Goal: Information Seeking & Learning: Learn about a topic

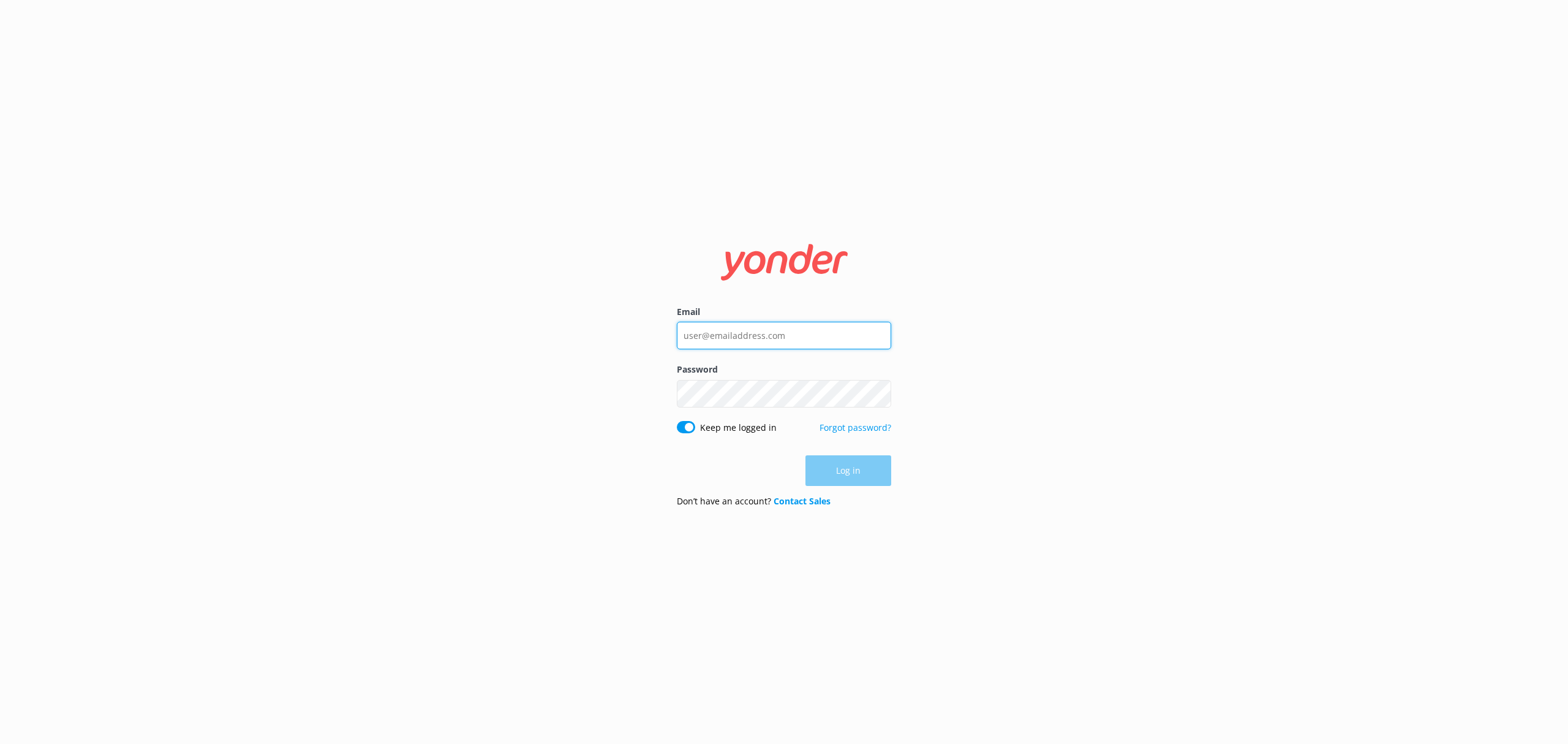
type input "carsten.junker@wetaworkshop.co.nz"
click at [860, 478] on div "Log in" at bounding box center [784, 471] width 214 height 31
click at [859, 478] on button "Log in" at bounding box center [848, 471] width 85 height 31
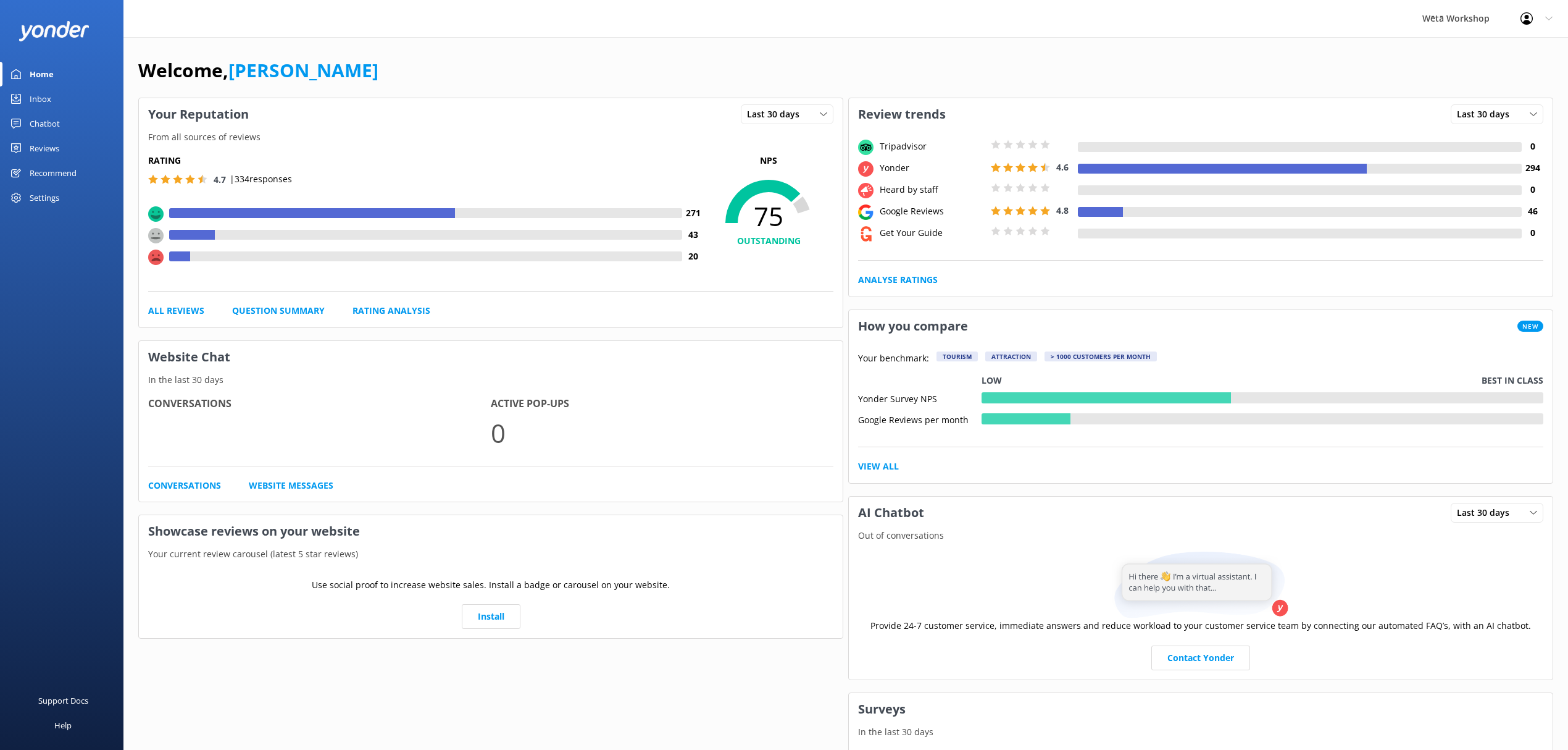
click at [64, 139] on link "Reviews" at bounding box center [61, 148] width 123 height 25
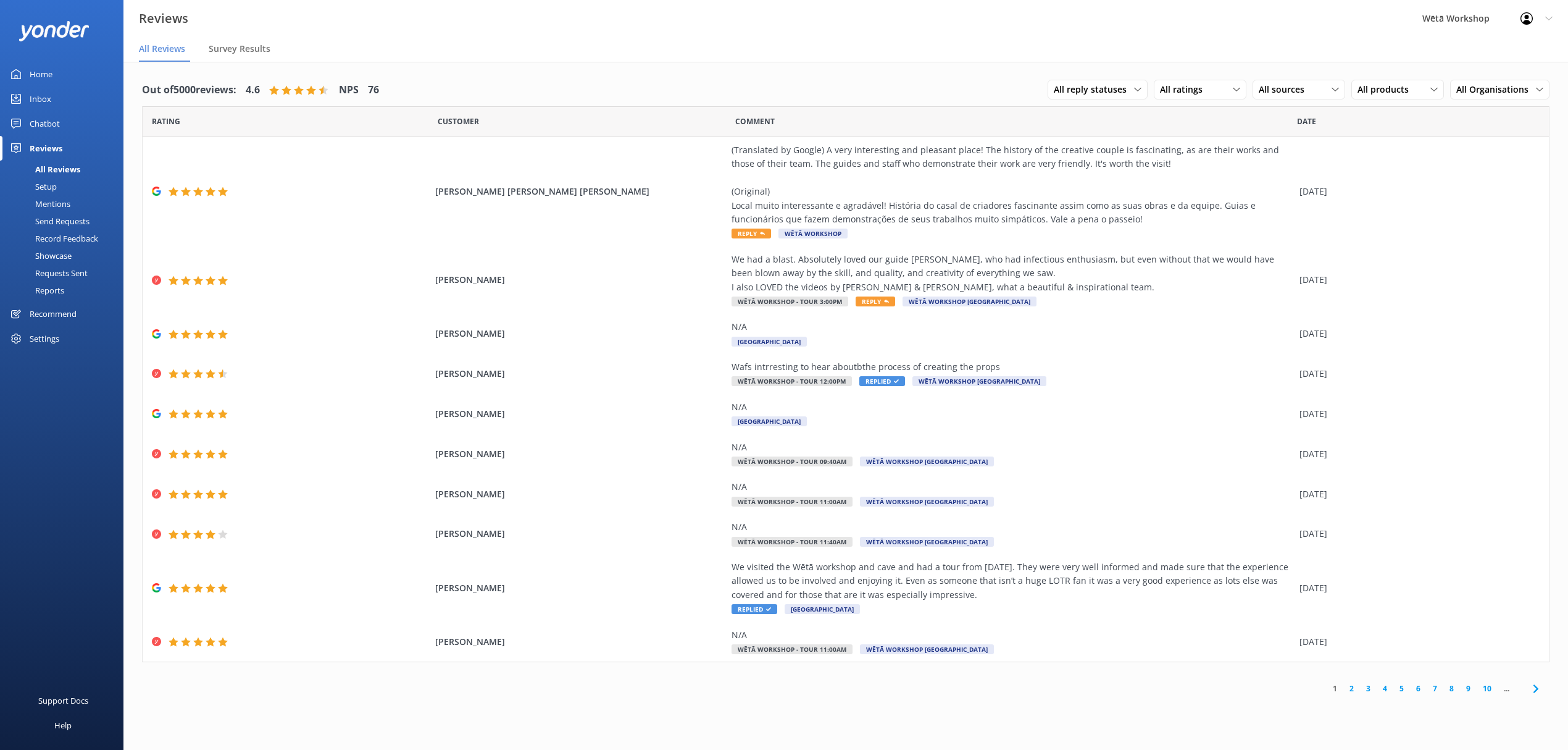
click at [60, 200] on div "Mentions" at bounding box center [39, 203] width 63 height 17
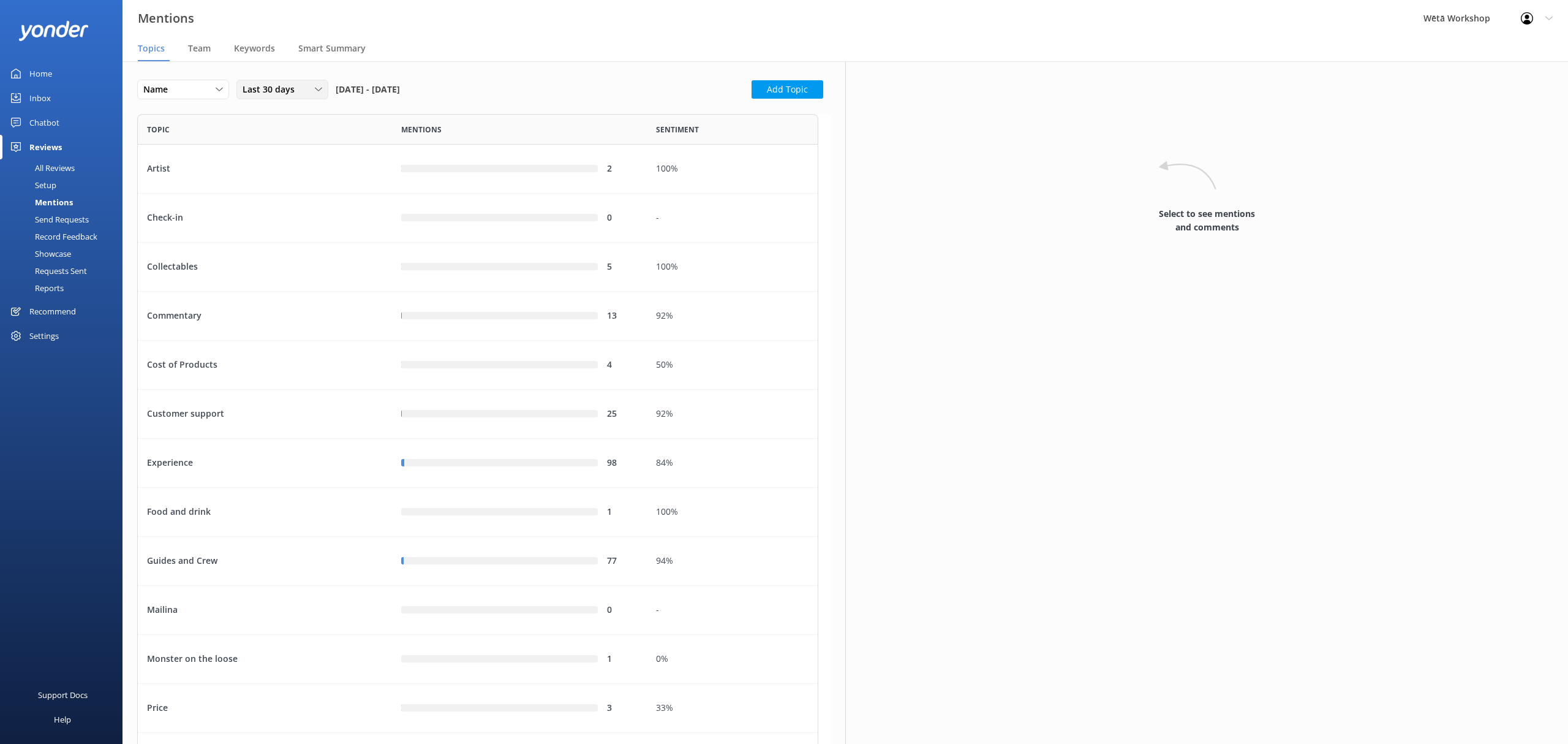
scroll to position [1342, 668]
click at [185, 49] on nav "Topics Team Keywords Smart Summary" at bounding box center [845, 49] width 1446 height 25
click at [197, 52] on span "Team" at bounding box center [199, 49] width 22 height 12
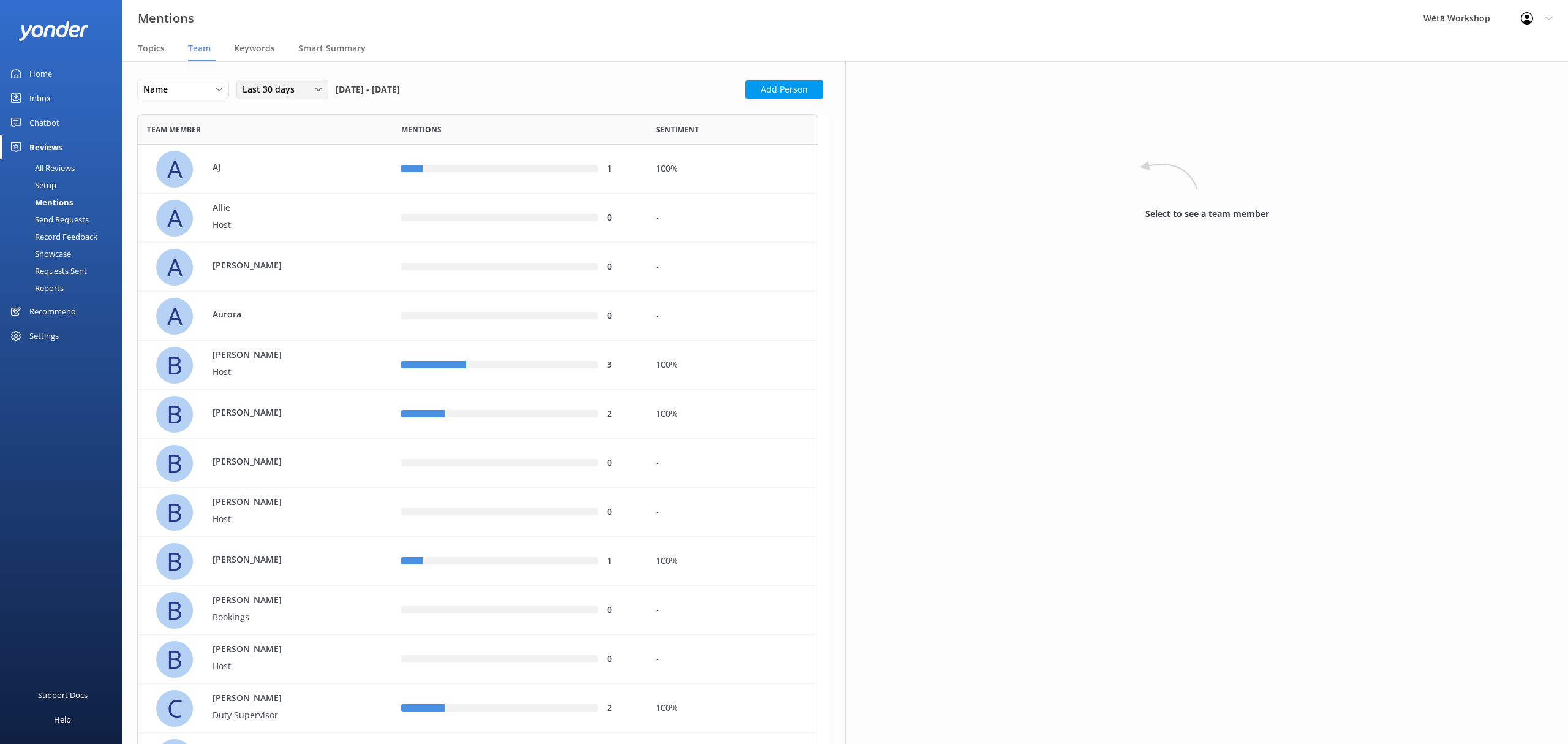
click at [299, 89] on span "Last 30 days" at bounding box center [272, 89] width 59 height 13
click at [297, 183] on link "Last 180 days" at bounding box center [292, 189] width 109 height 25
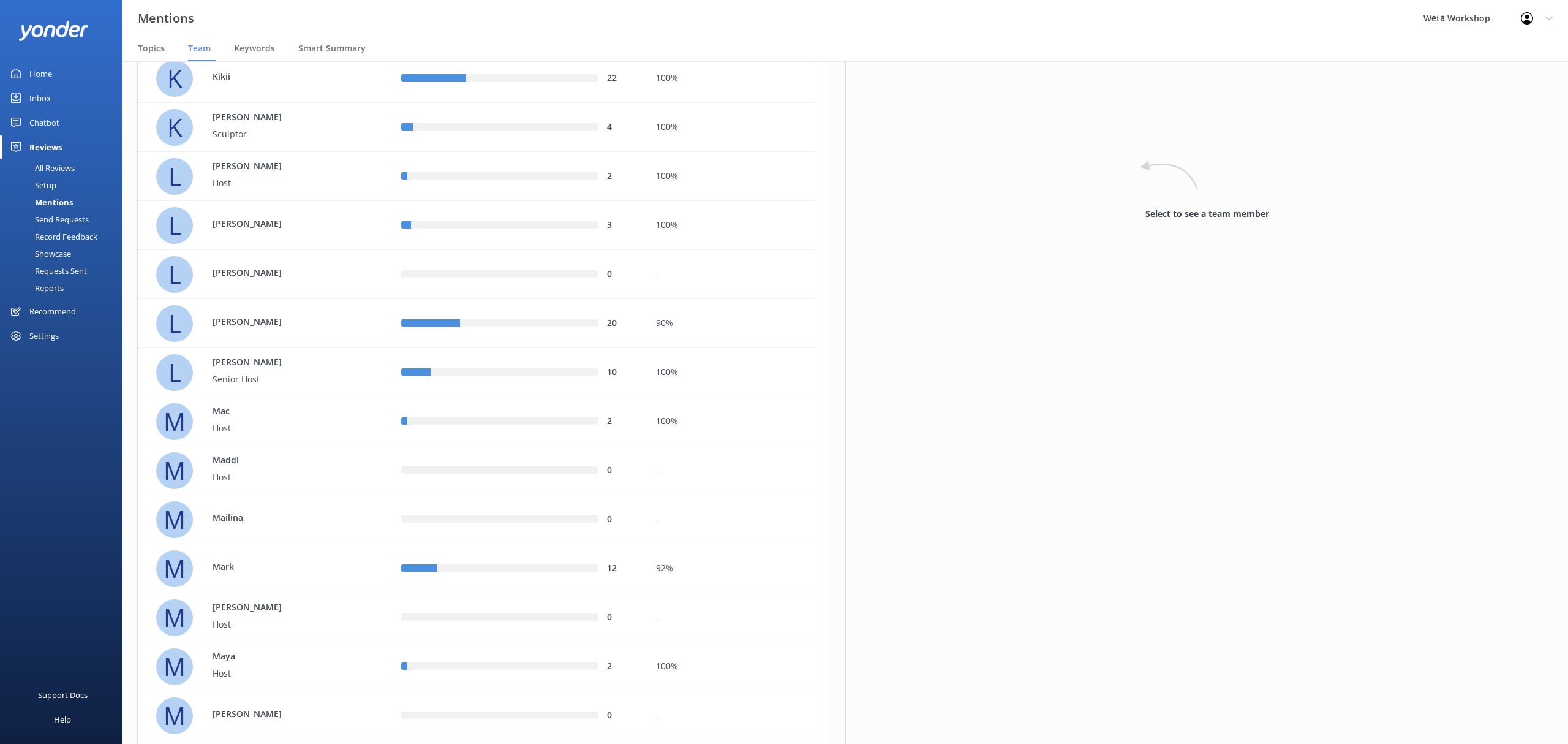
scroll to position [1633, 0]
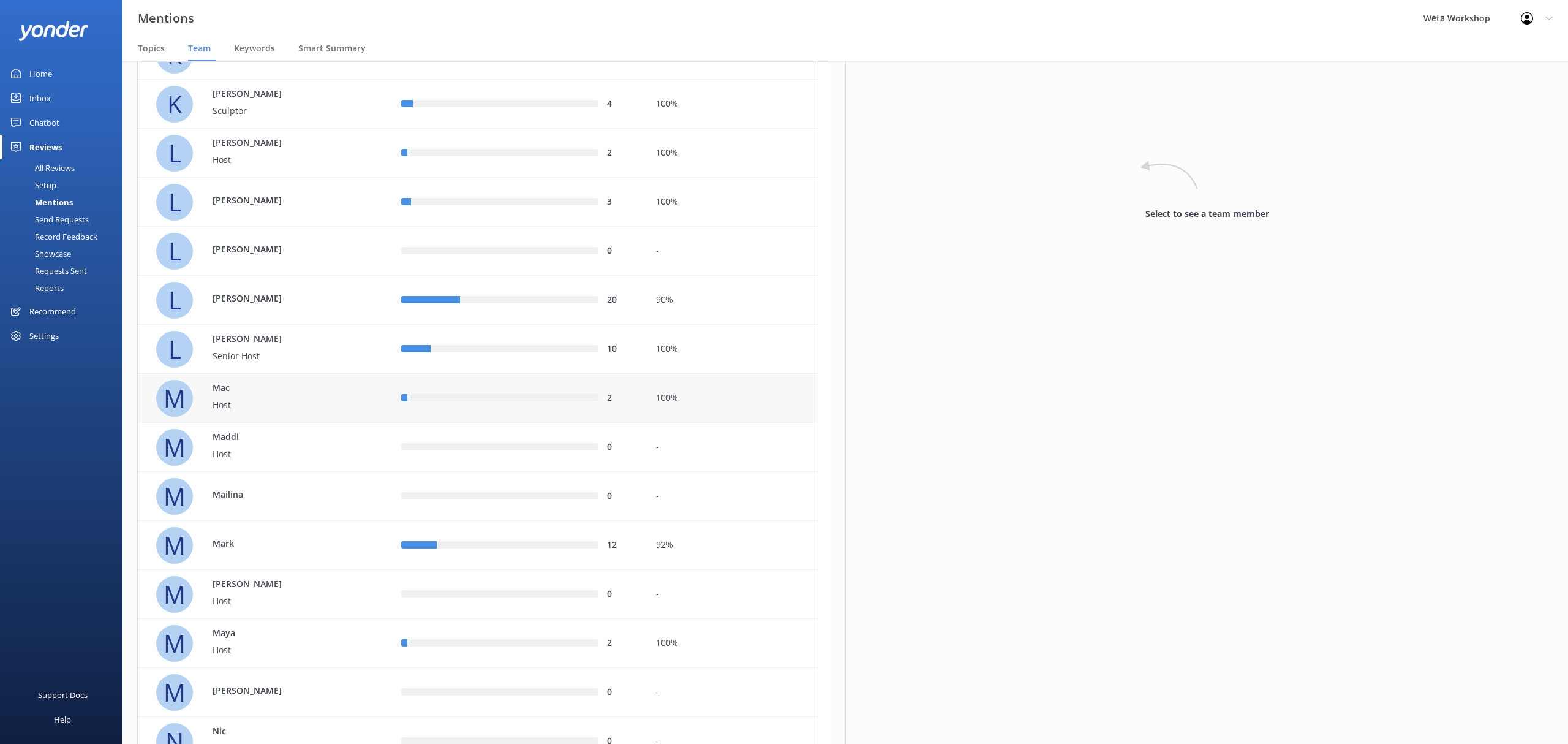
click at [557, 392] on div "2" at bounding box center [519, 397] width 236 height 13
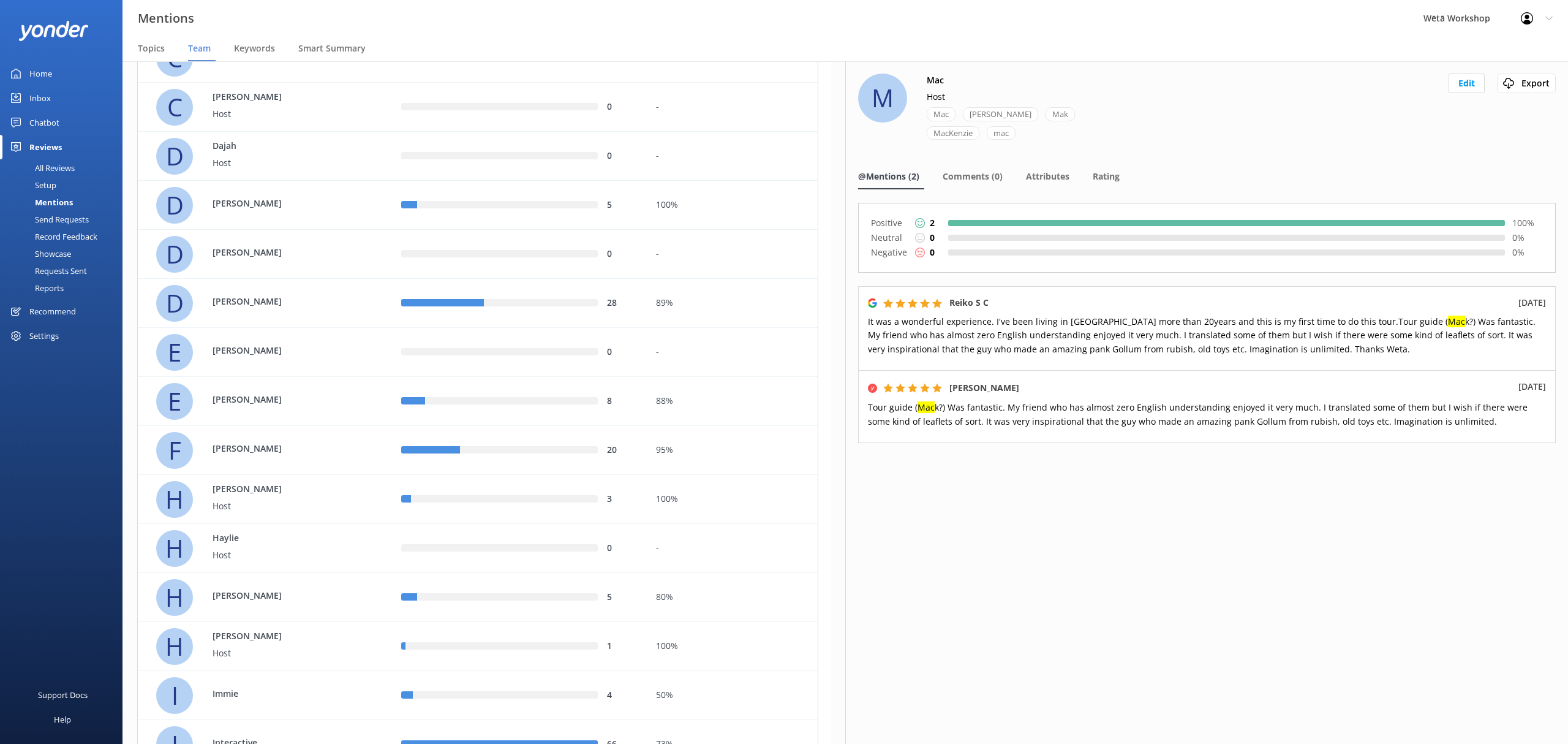
scroll to position [408, 0]
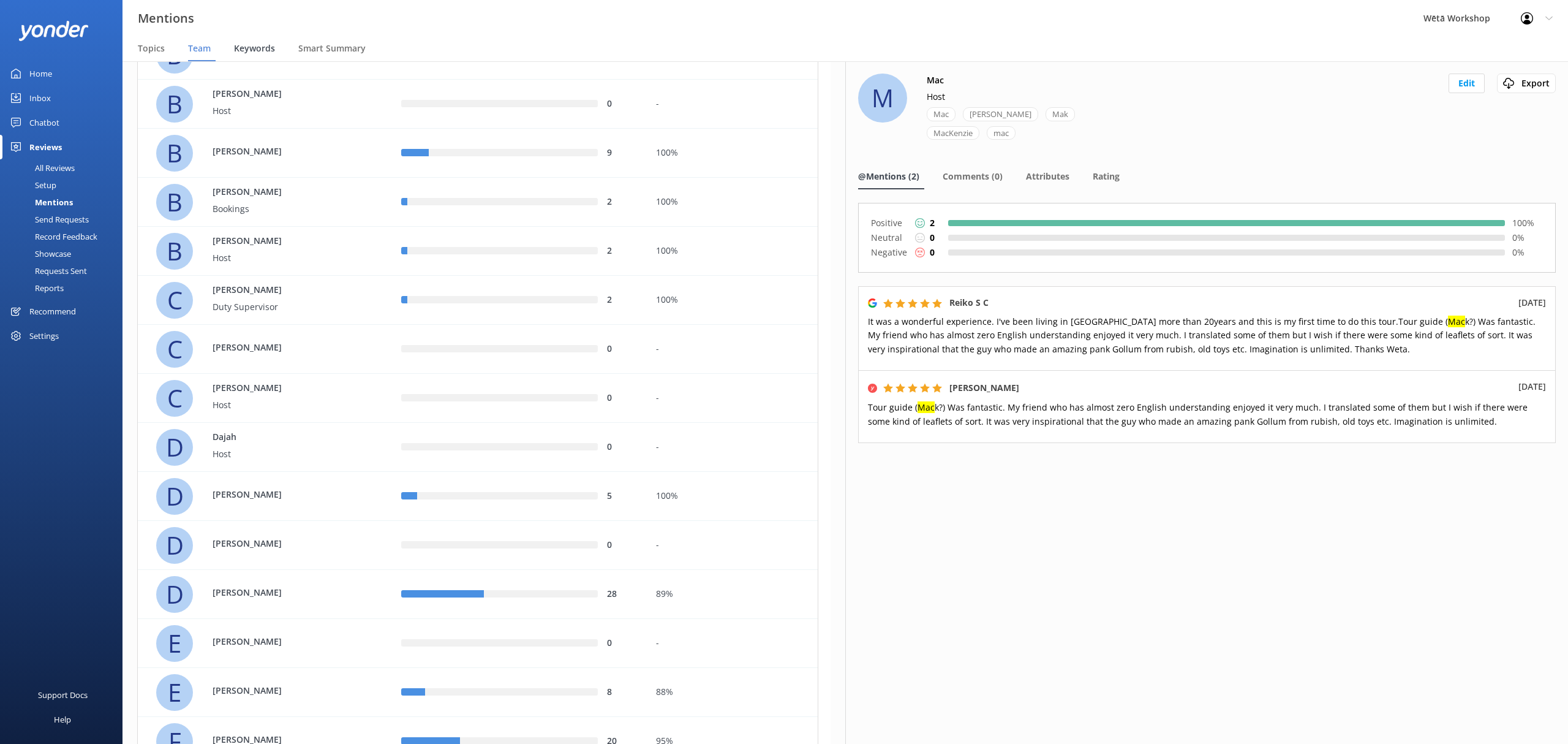
click at [259, 49] on span "Keywords" at bounding box center [254, 49] width 41 height 12
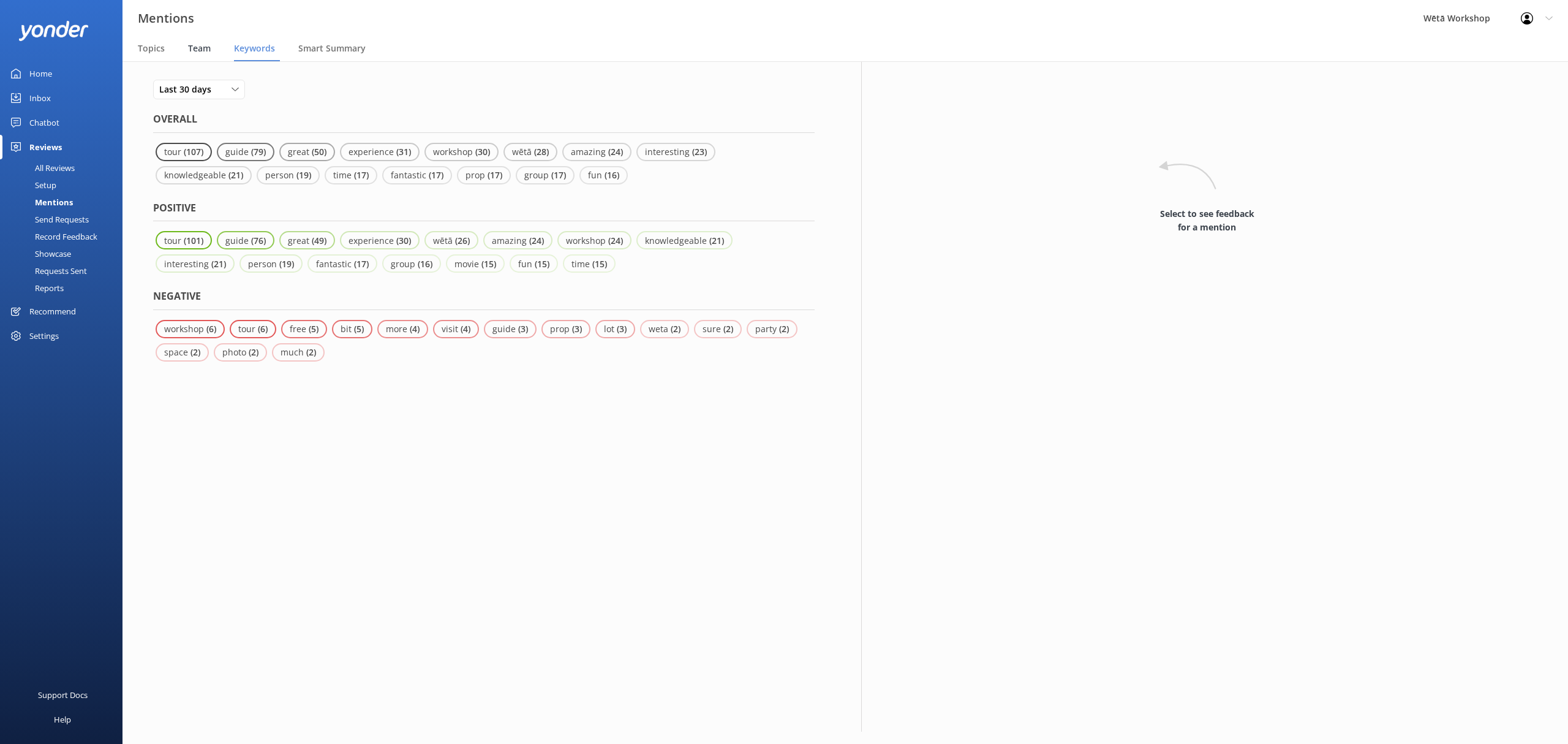
click at [209, 46] on span "Team" at bounding box center [199, 49] width 22 height 12
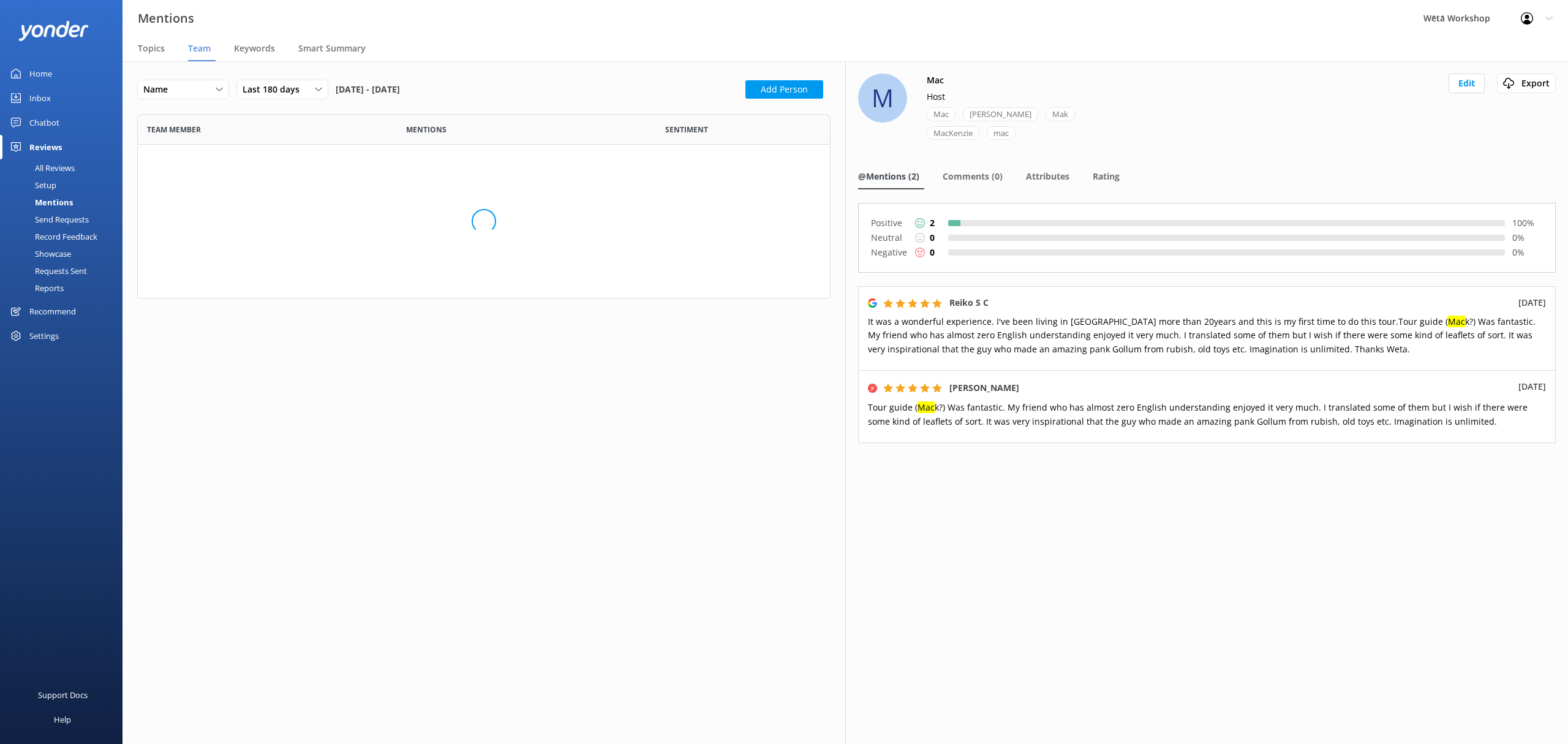
scroll to position [172, 681]
click at [157, 50] on span "Topics" at bounding box center [151, 49] width 27 height 12
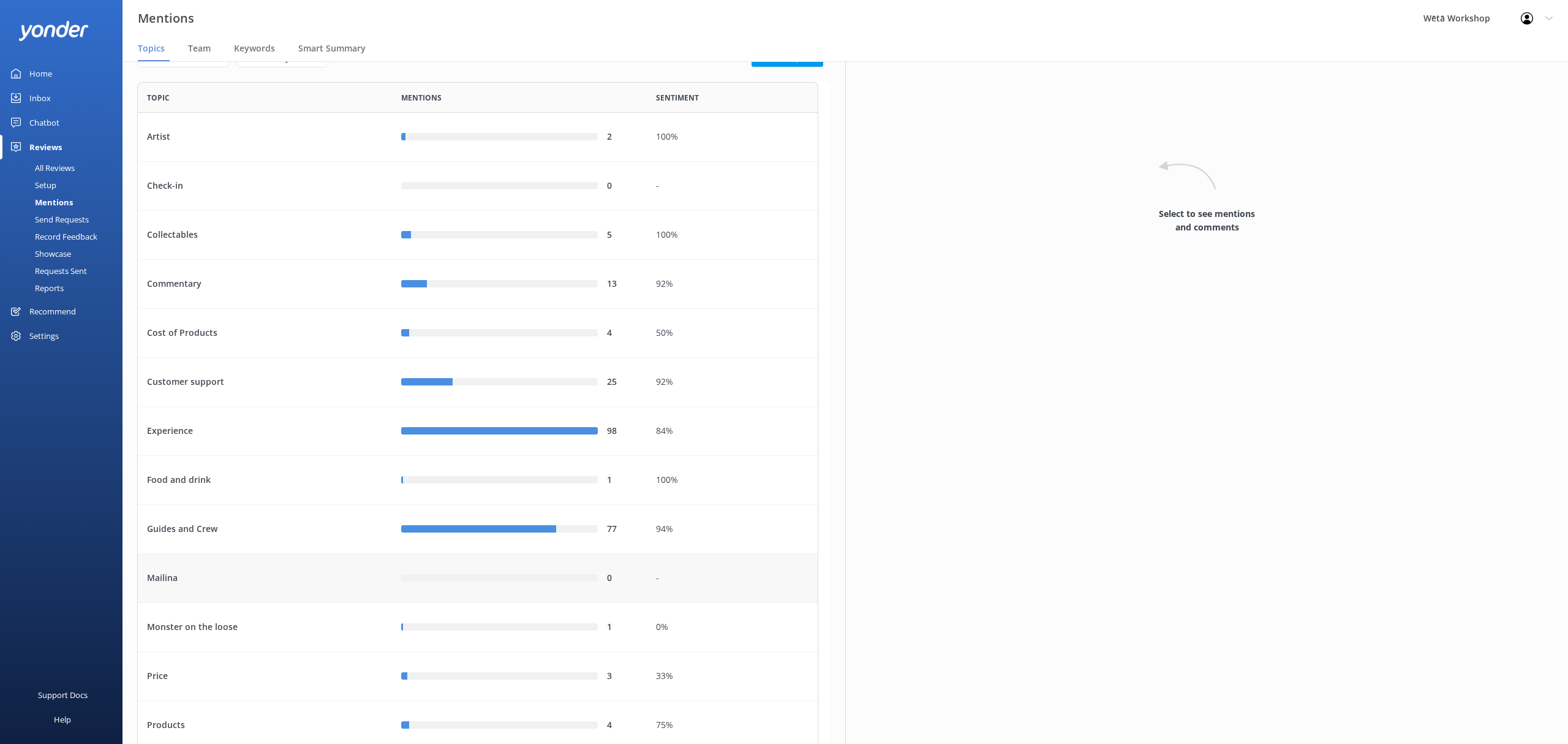
scroll to position [27, 0]
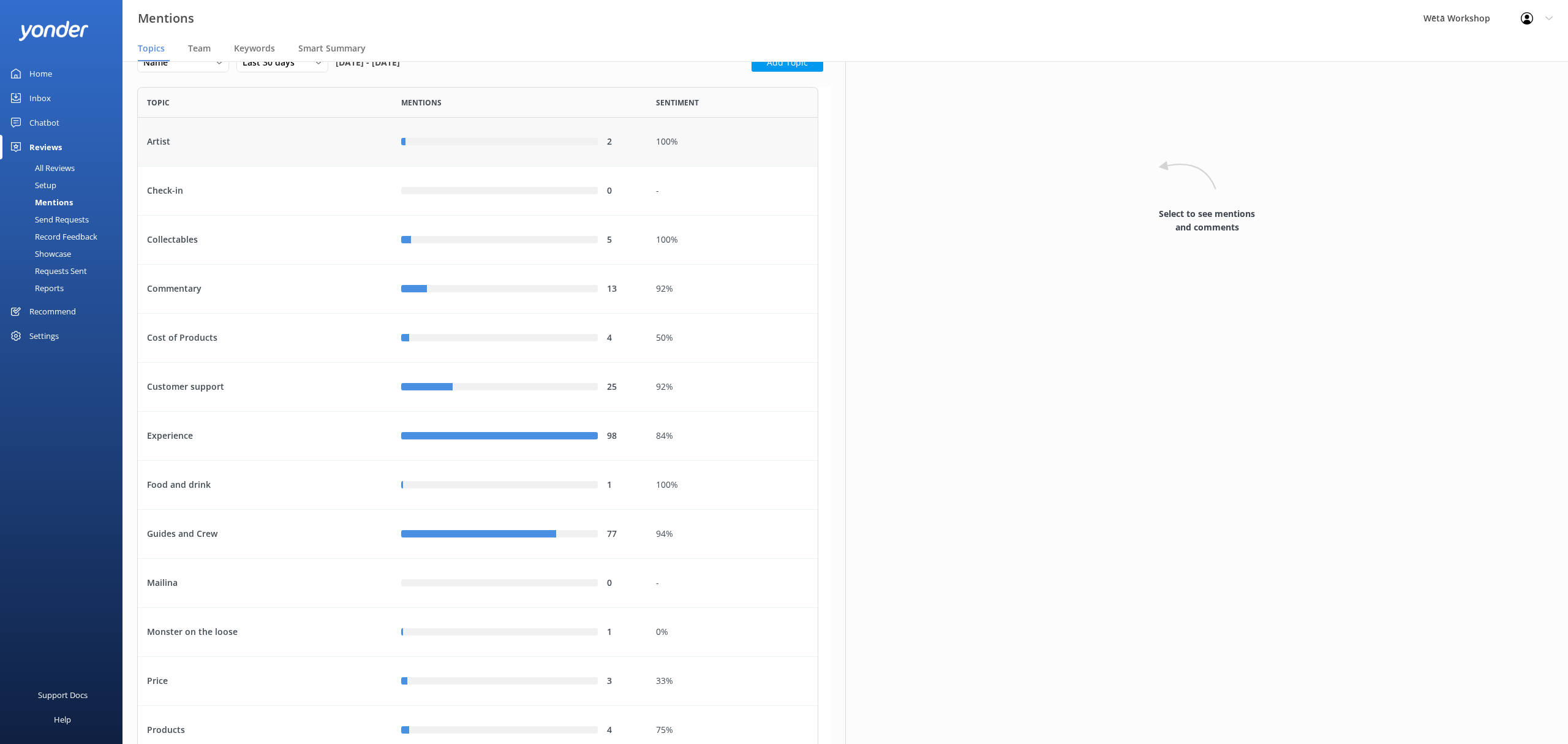
click at [442, 139] on div "row" at bounding box center [502, 142] width 193 height 8
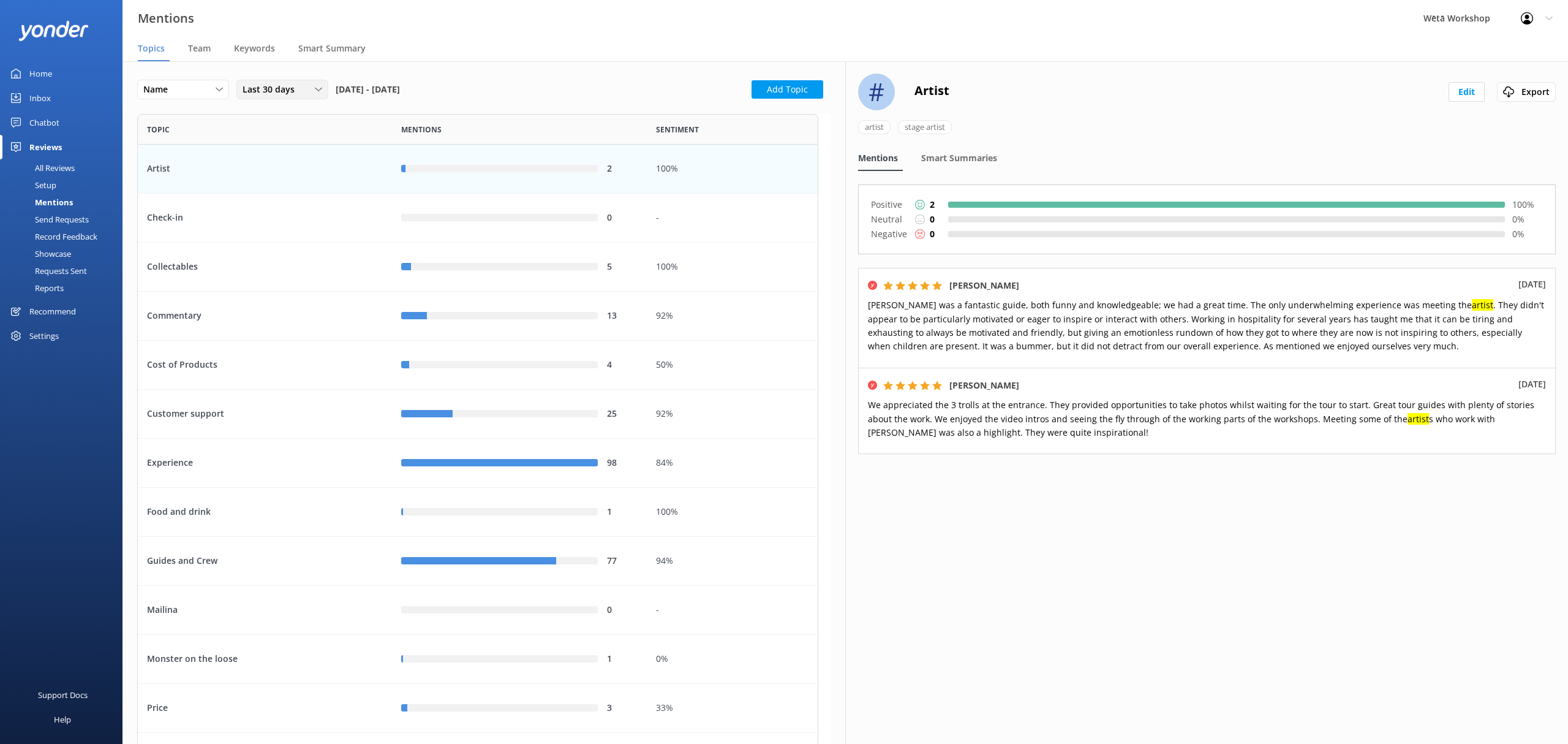
click at [273, 89] on span "Last 30 days" at bounding box center [272, 89] width 59 height 13
click at [300, 206] on link "Custom" at bounding box center [292, 214] width 109 height 25
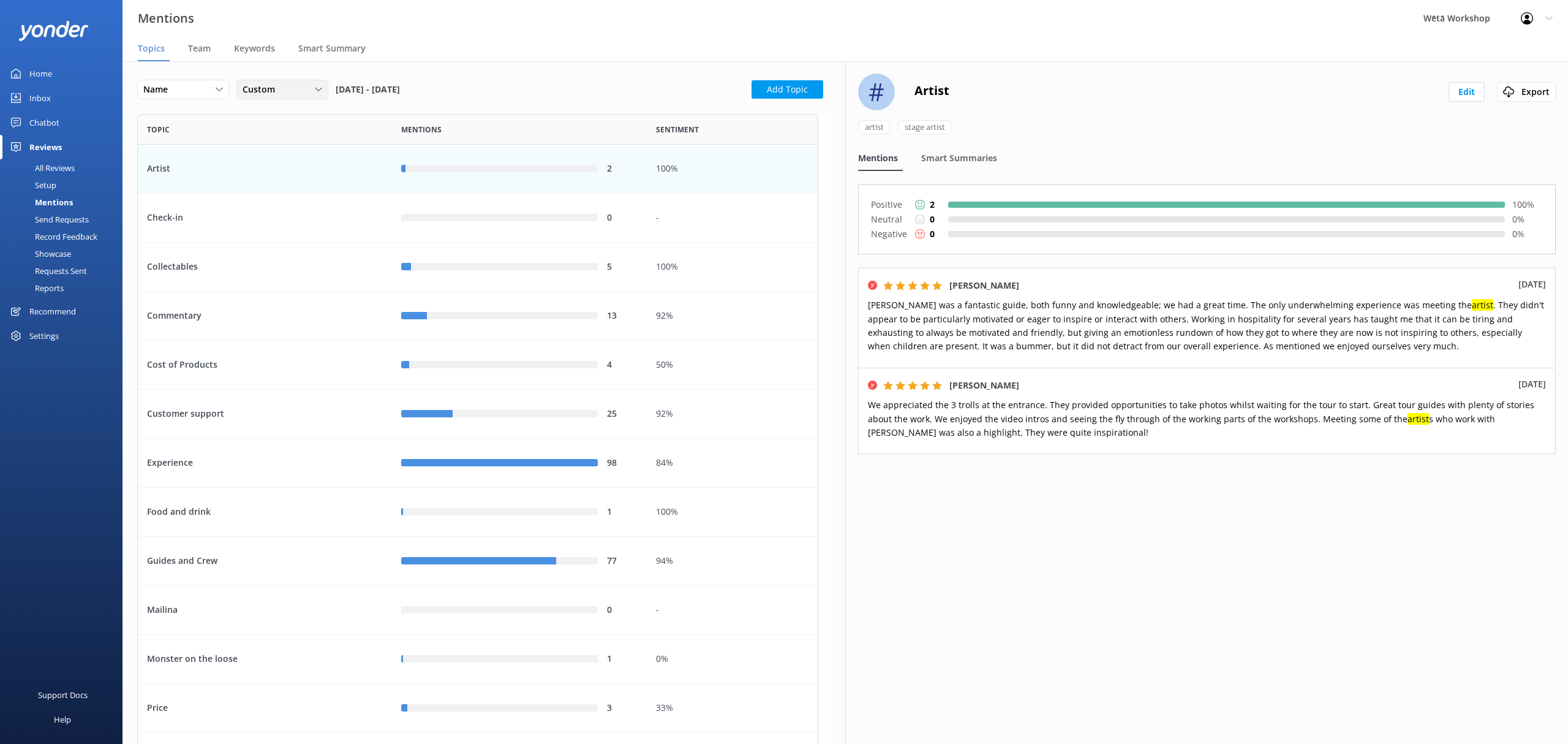
click at [295, 87] on div "Custom" at bounding box center [282, 89] width 85 height 13
click at [298, 189] on link "Last 180 days" at bounding box center [292, 189] width 109 height 25
click at [585, 166] on div "row" at bounding box center [504, 169] width 186 height 8
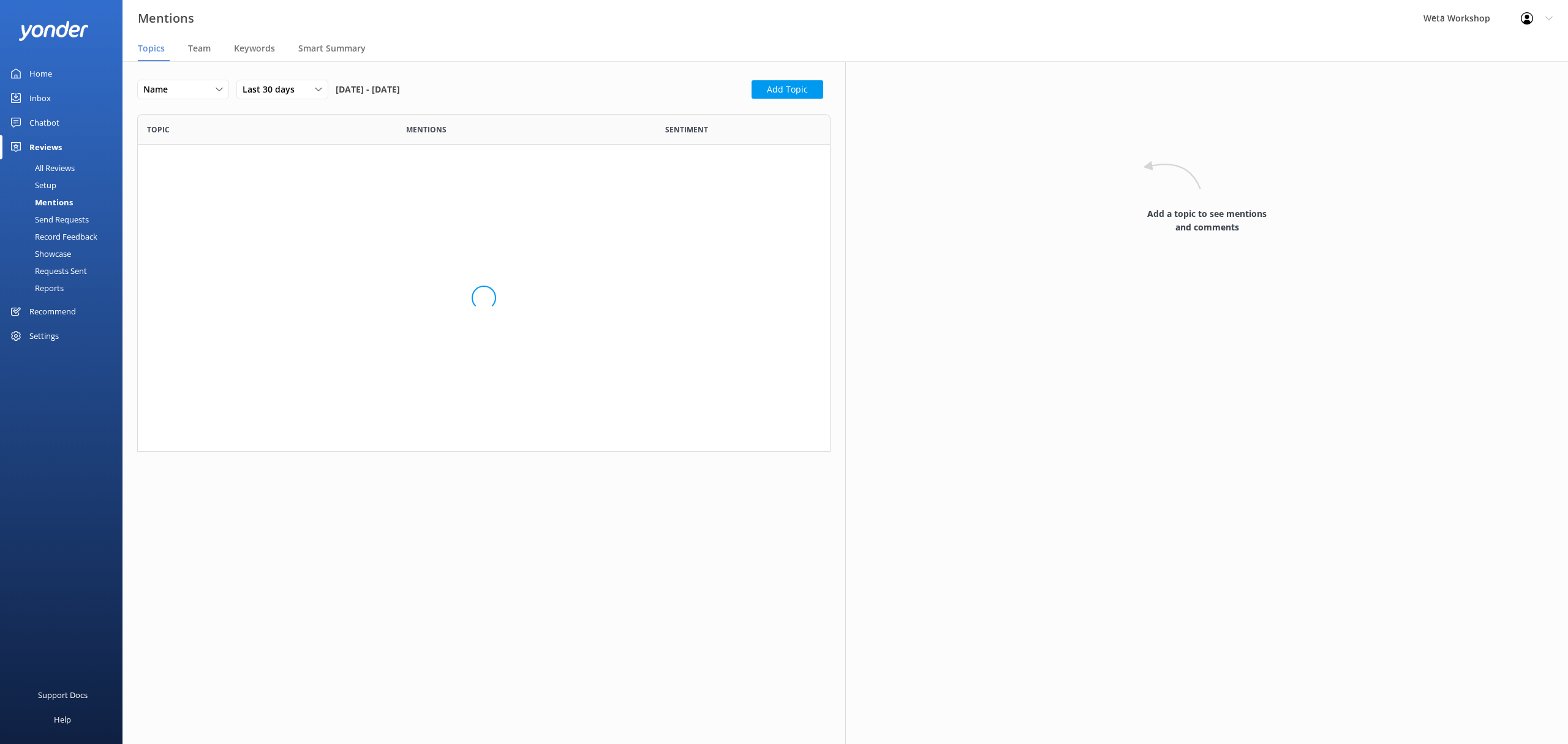
scroll to position [1342, 668]
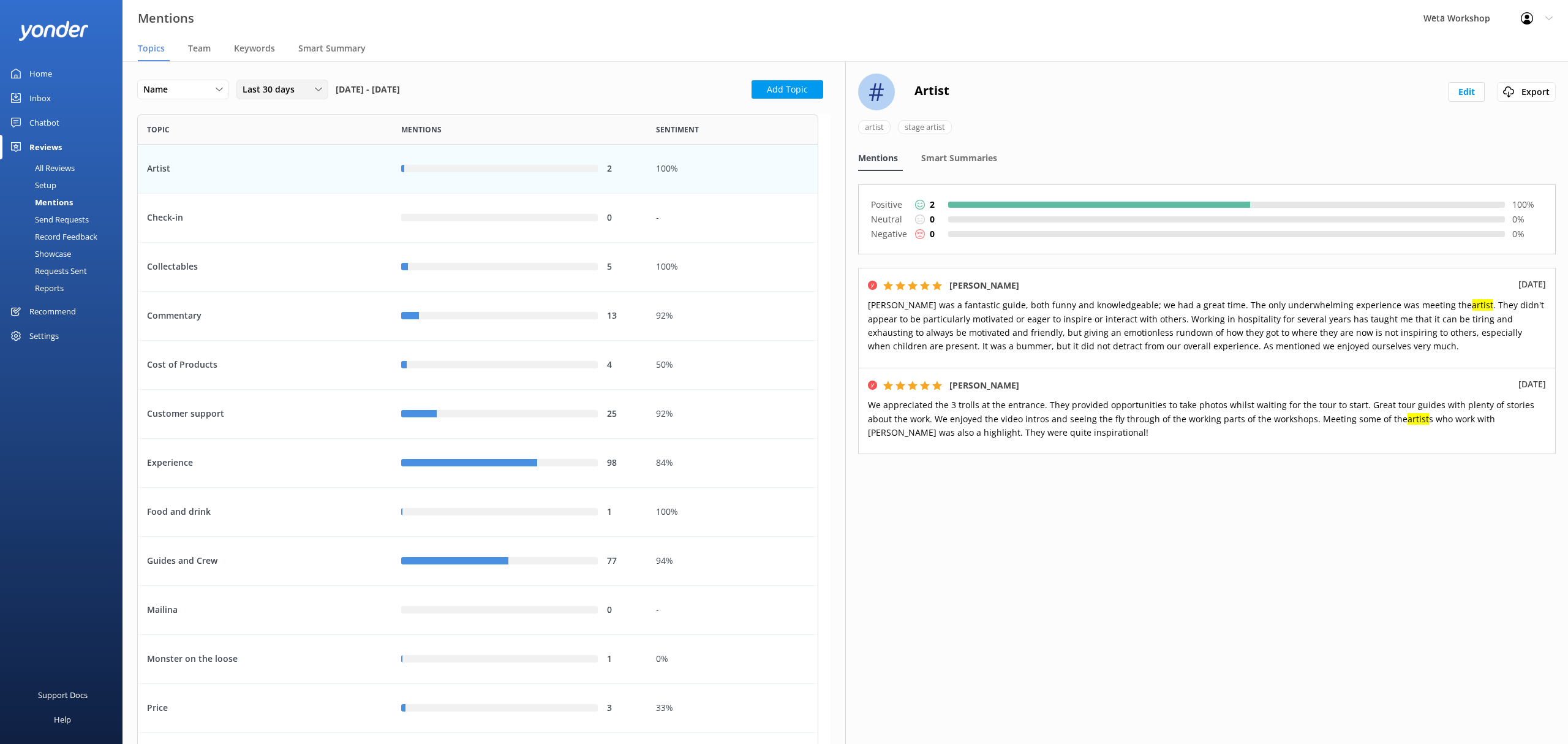
click at [290, 86] on span "Last 30 days" at bounding box center [272, 89] width 59 height 13
click at [285, 211] on link "Custom" at bounding box center [292, 214] width 109 height 25
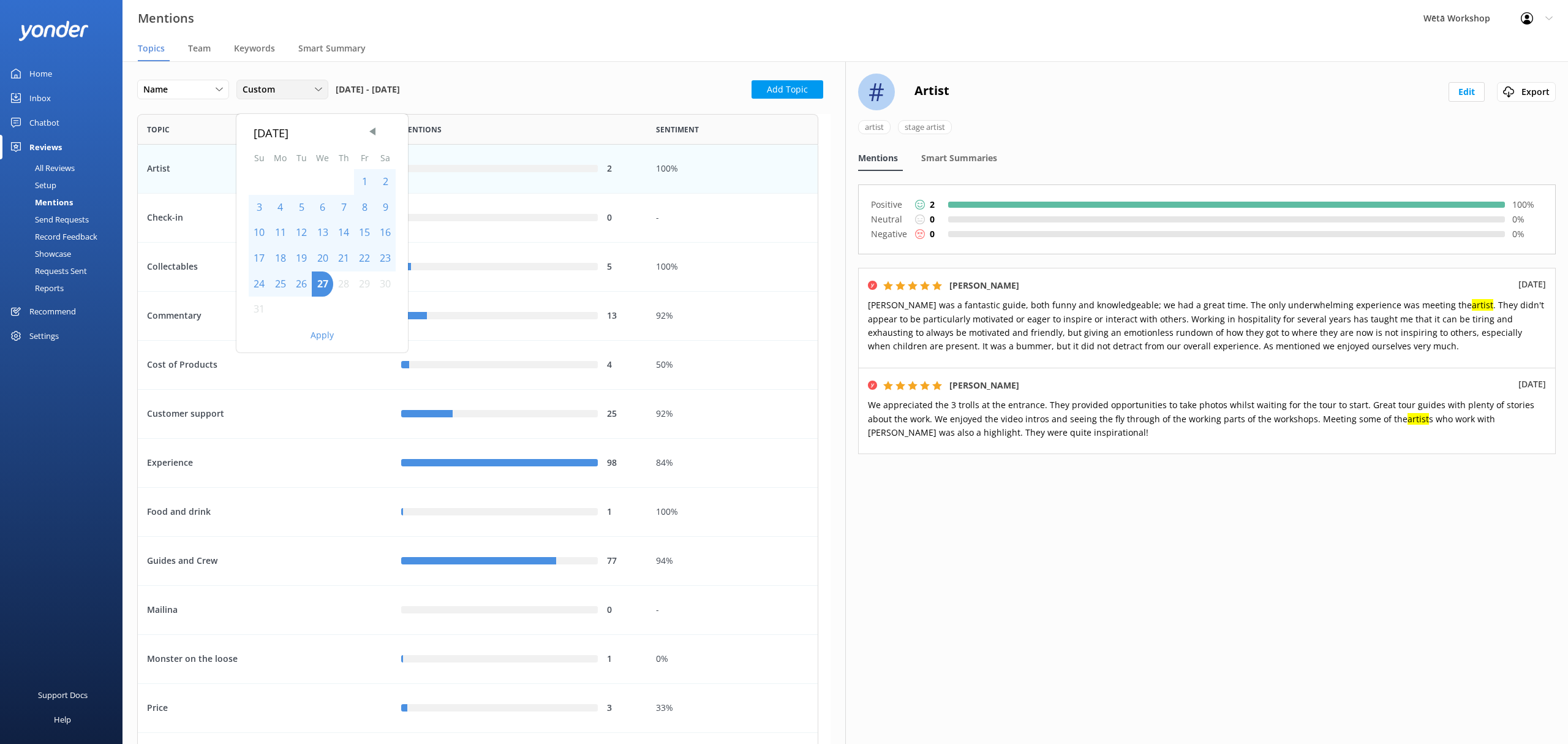
click at [302, 91] on div "Custom" at bounding box center [282, 89] width 85 height 13
click at [295, 181] on link "Last 180 days" at bounding box center [292, 189] width 109 height 25
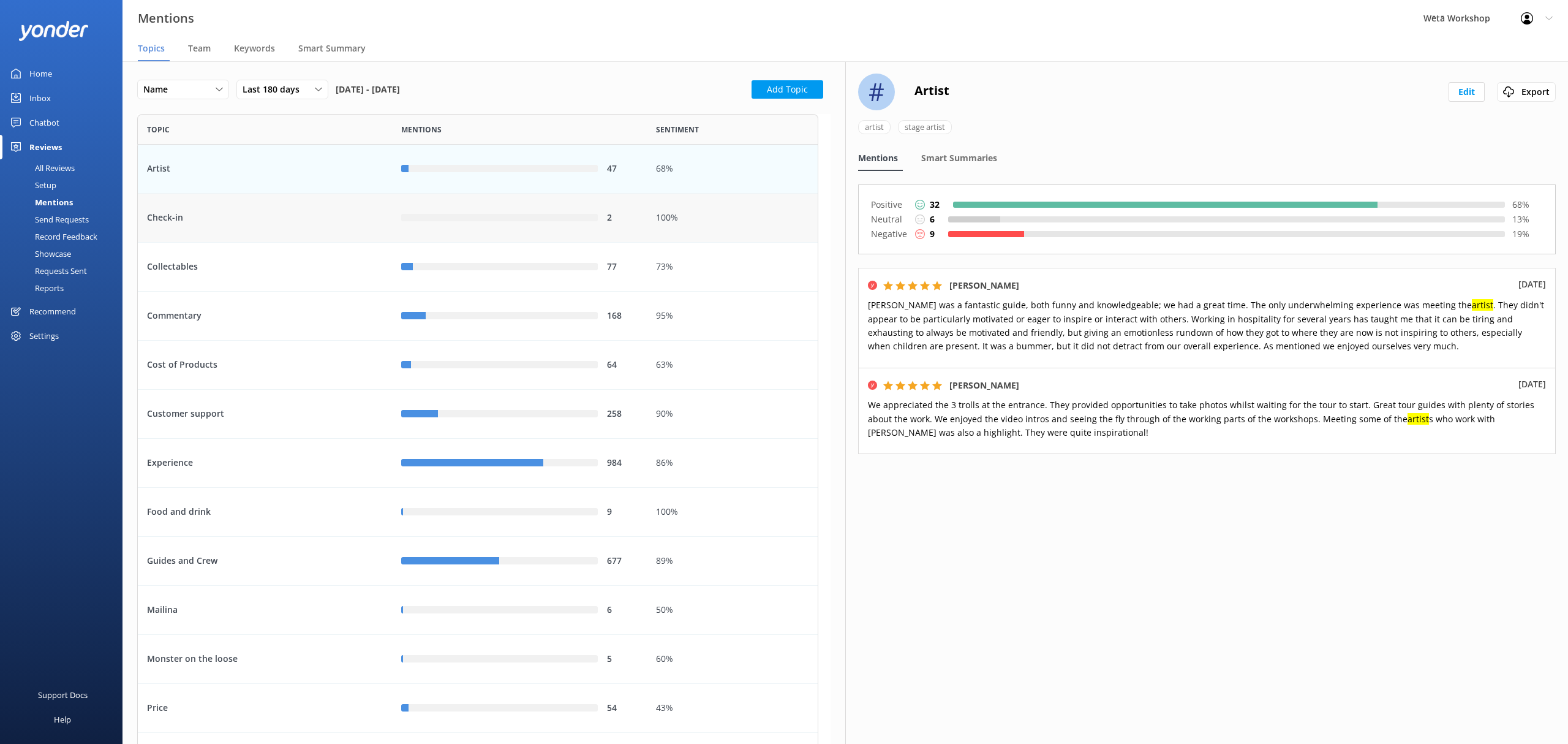
click at [385, 219] on div "Check-in" at bounding box center [265, 218] width 254 height 49
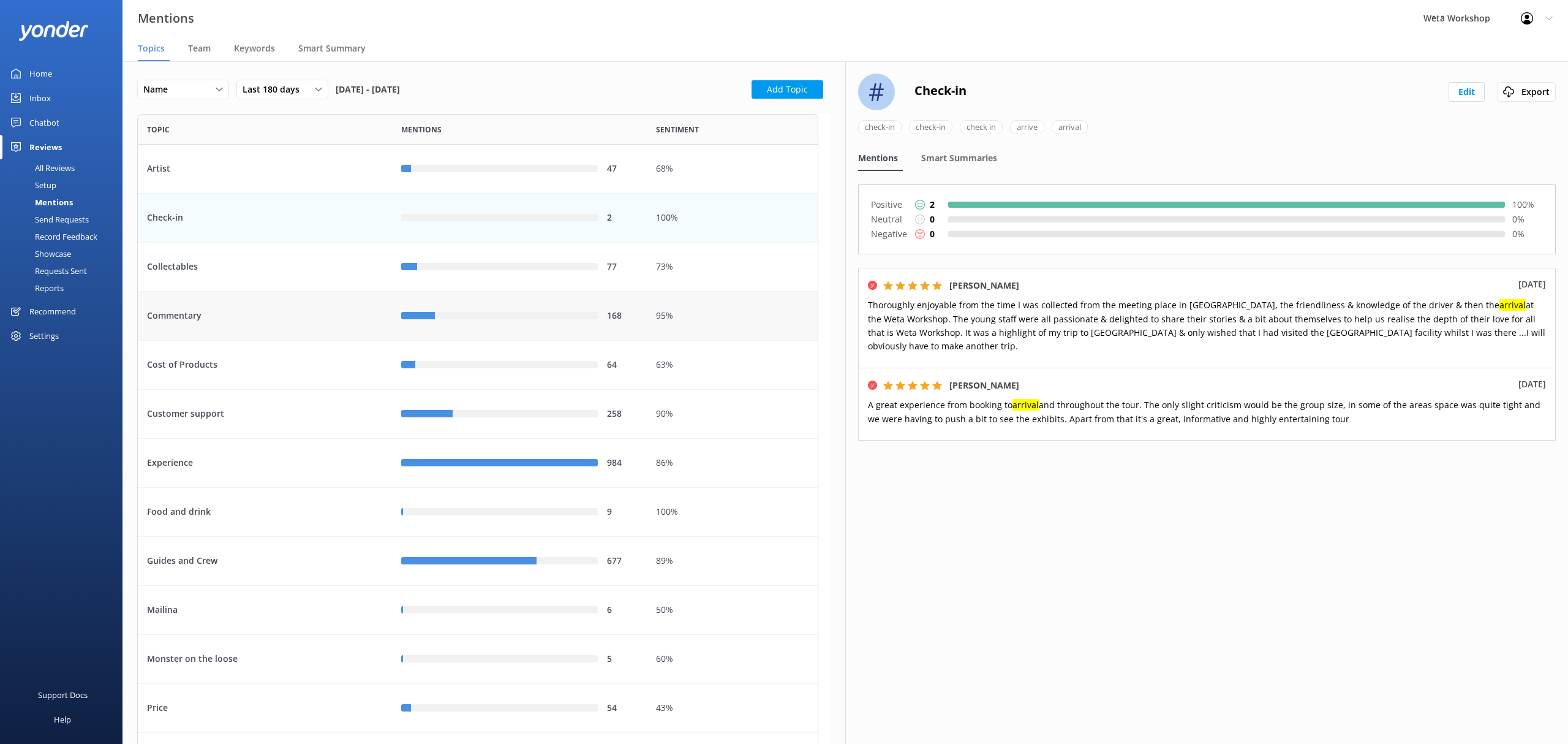
click at [486, 300] on div "168" at bounding box center [519, 317] width 254 height 49
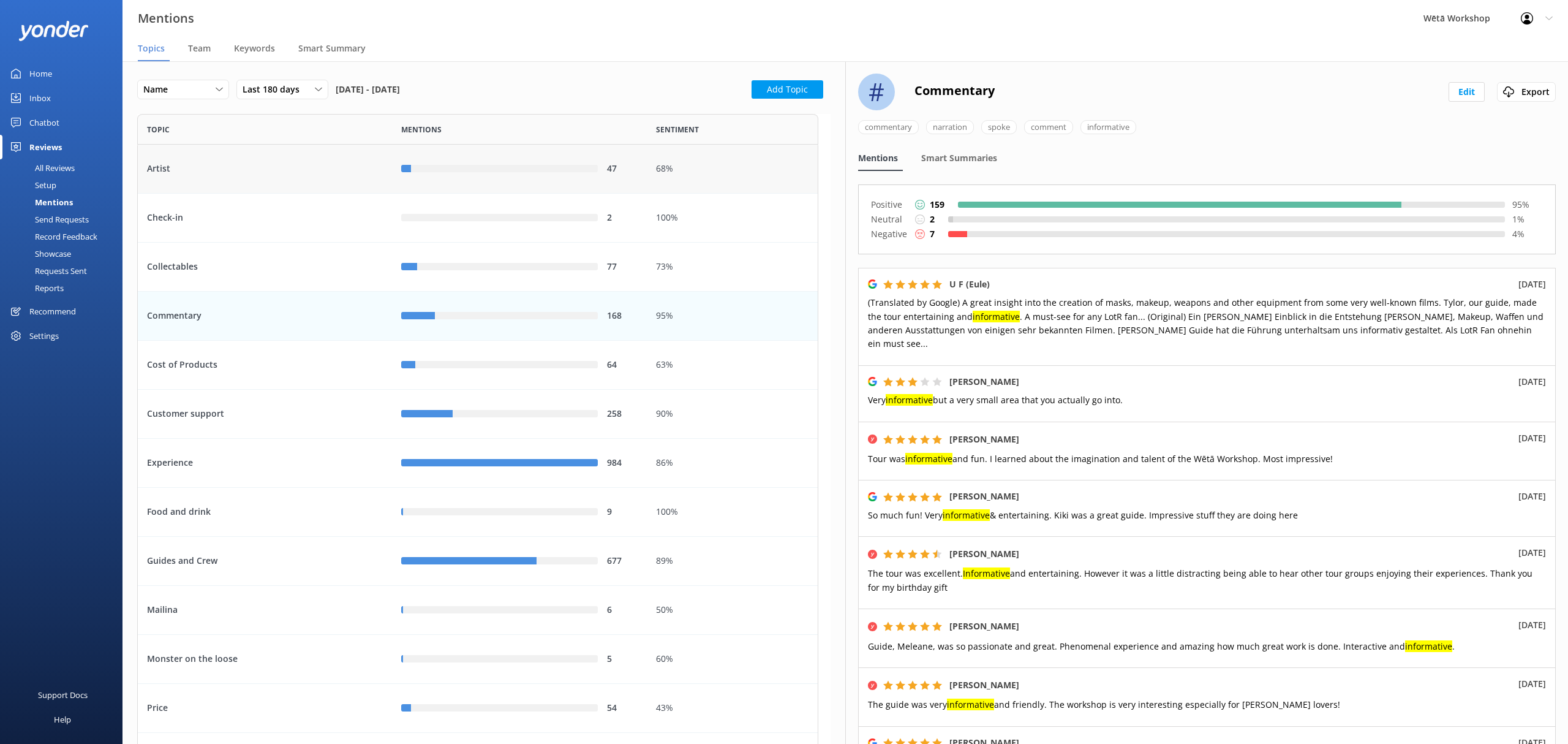
click at [508, 172] on div "row" at bounding box center [504, 169] width 186 height 8
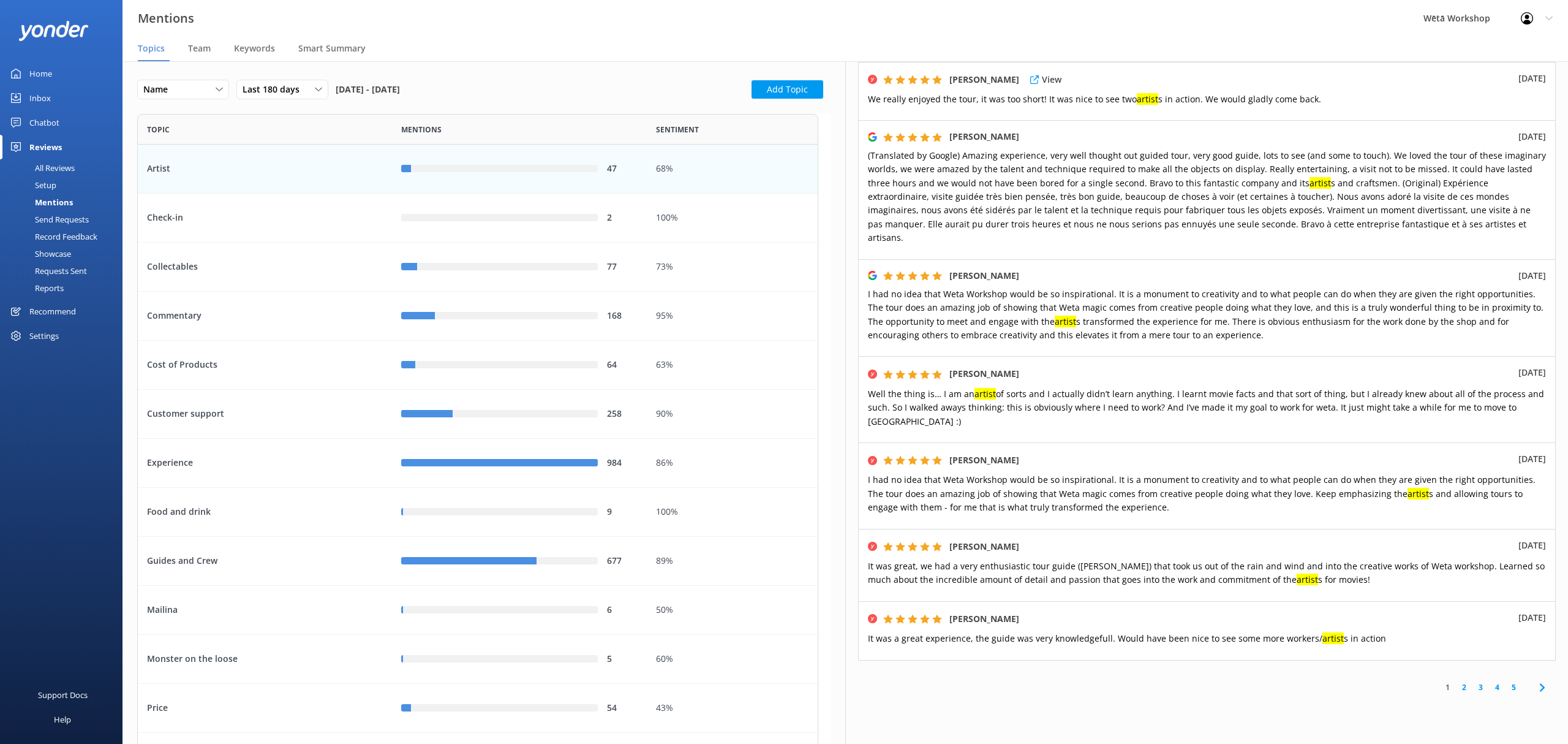
scroll to position [582, 0]
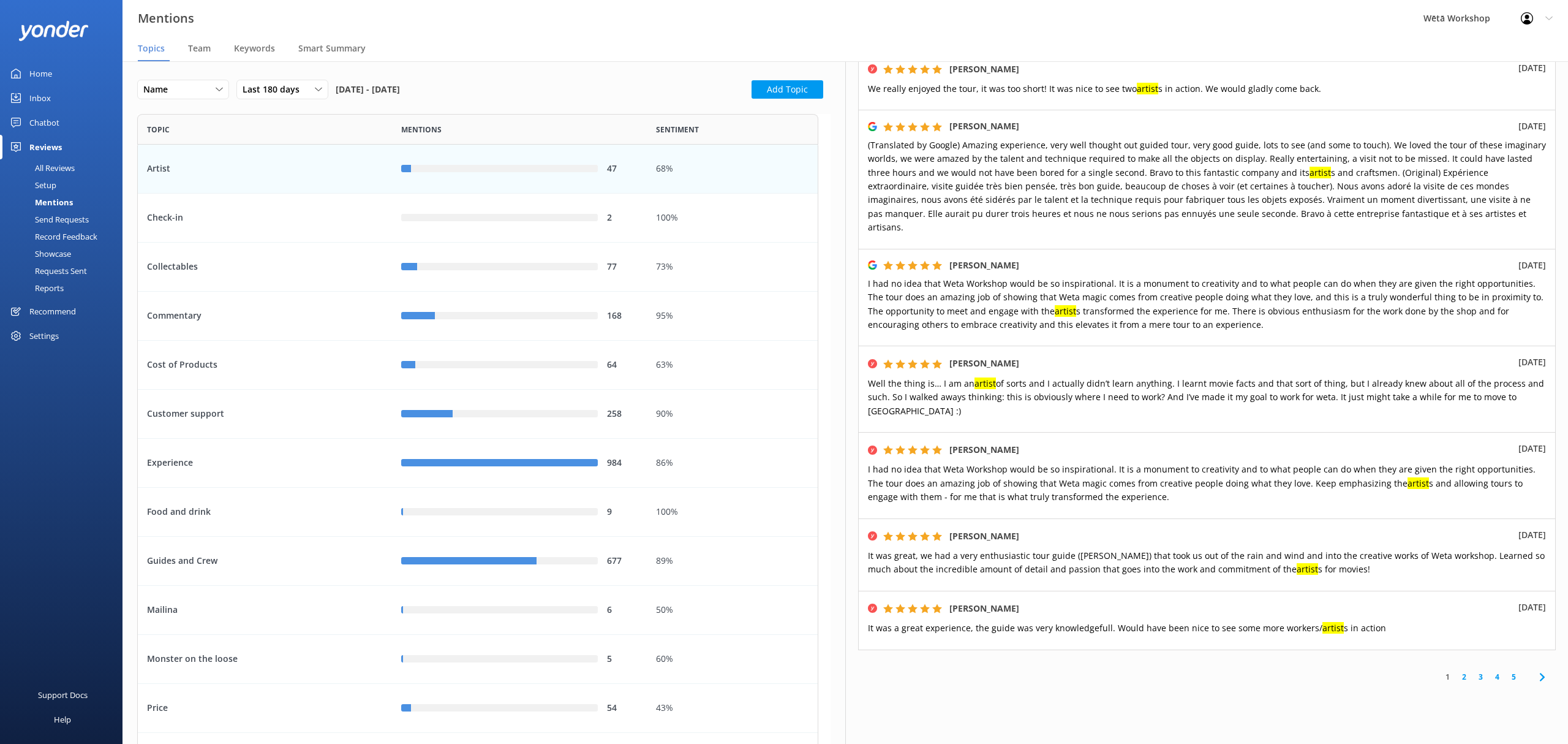
click at [1456, 671] on link "2" at bounding box center [1463, 676] width 16 height 12
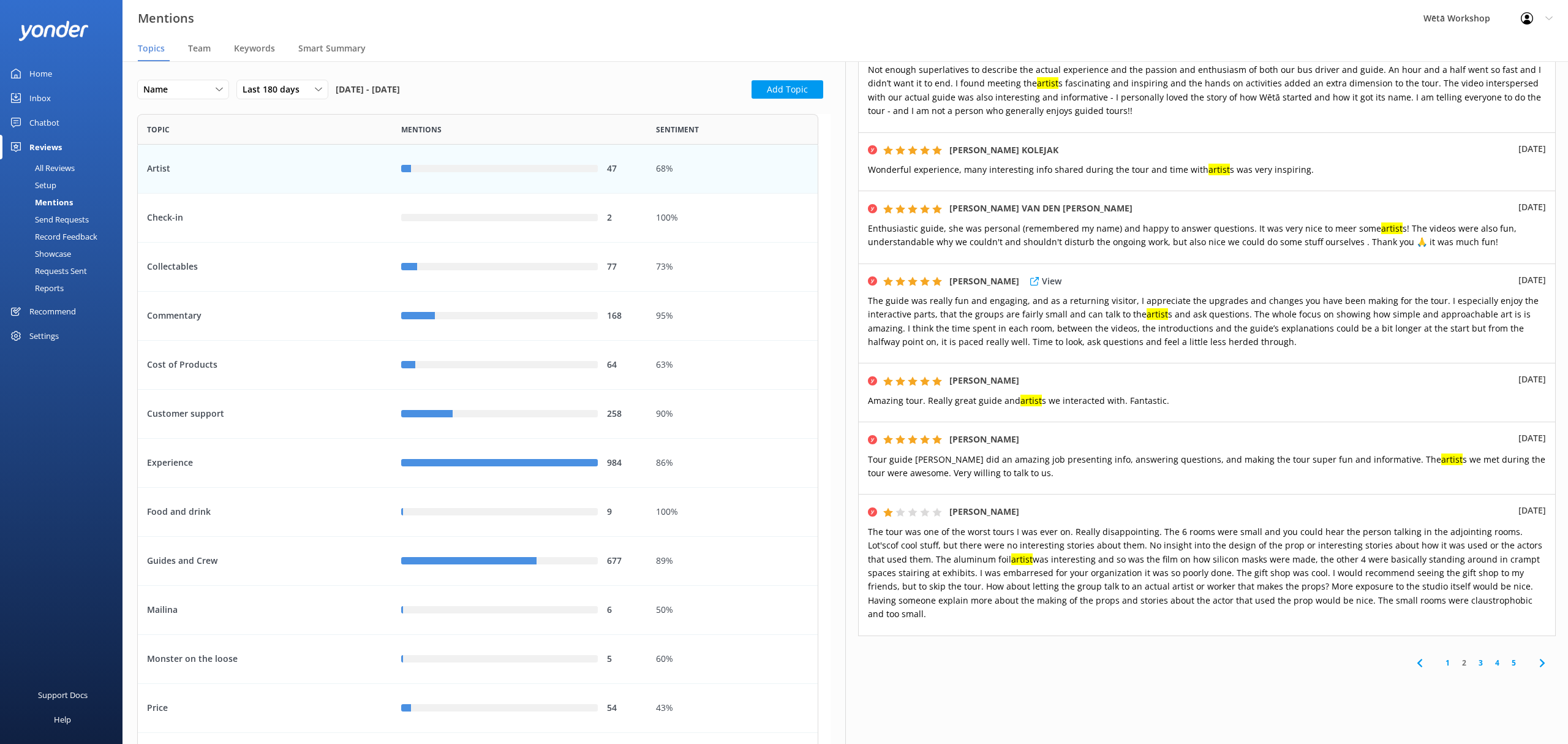
scroll to position [612, 0]
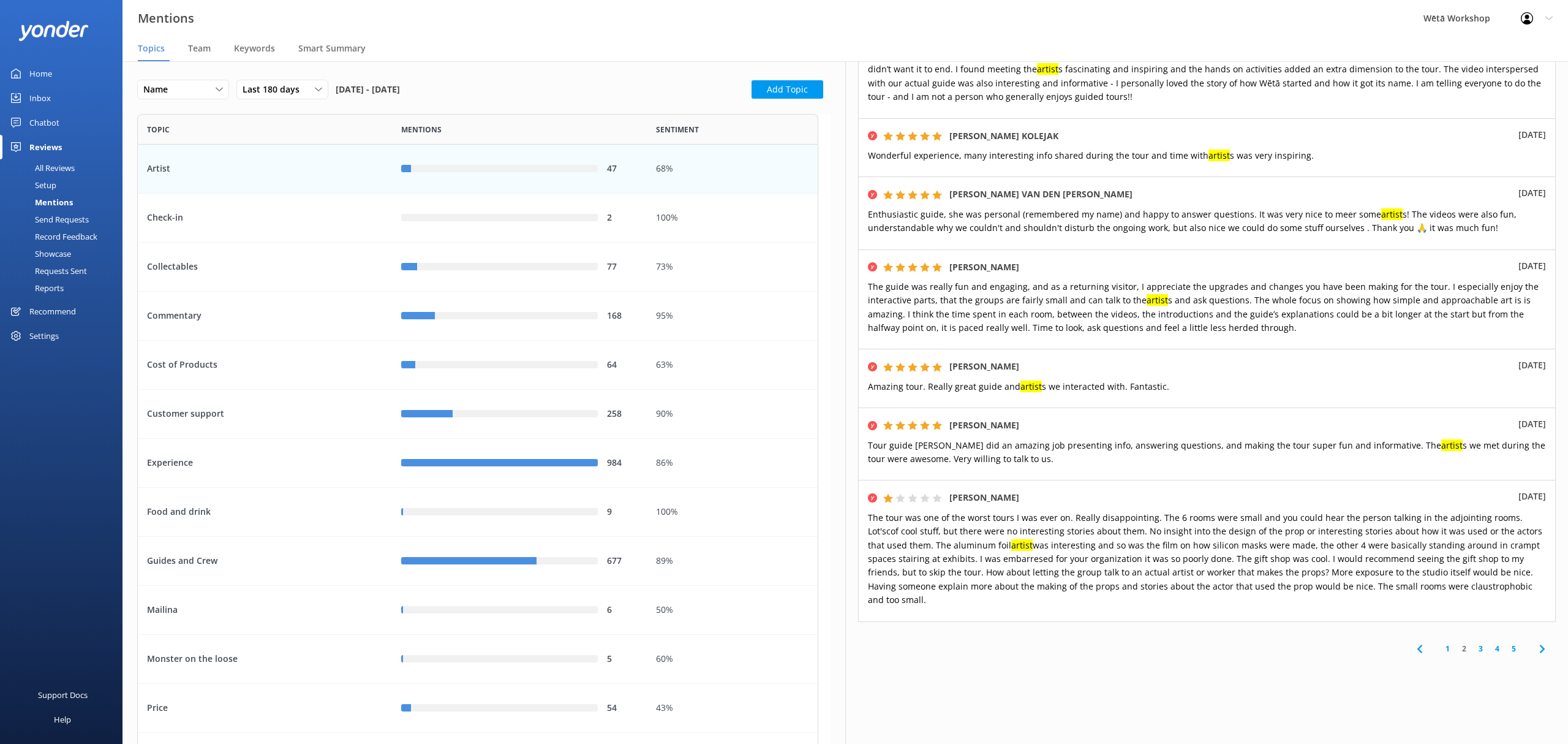
click at [1476, 642] on link "3" at bounding box center [1480, 648] width 16 height 12
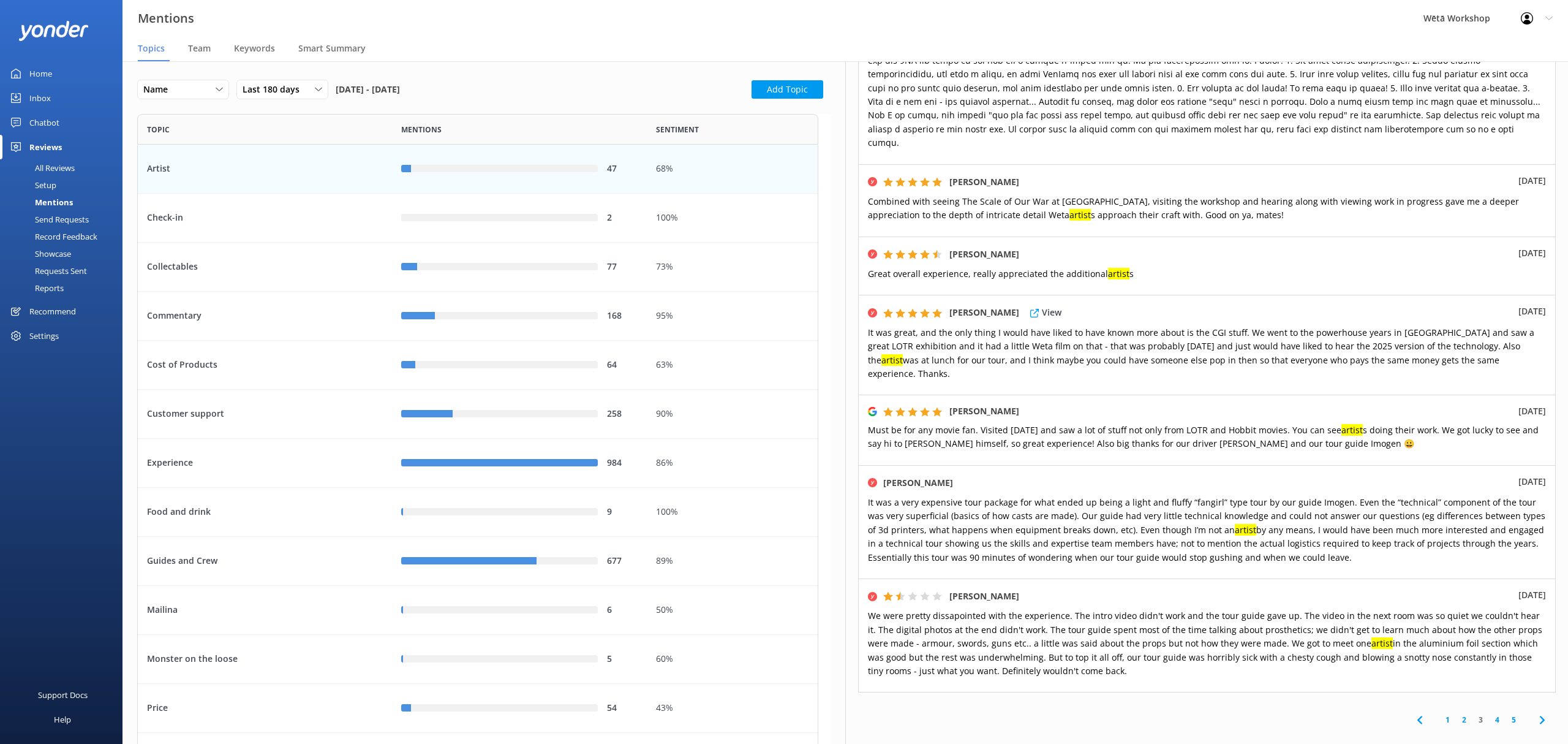
scroll to position [653, 0]
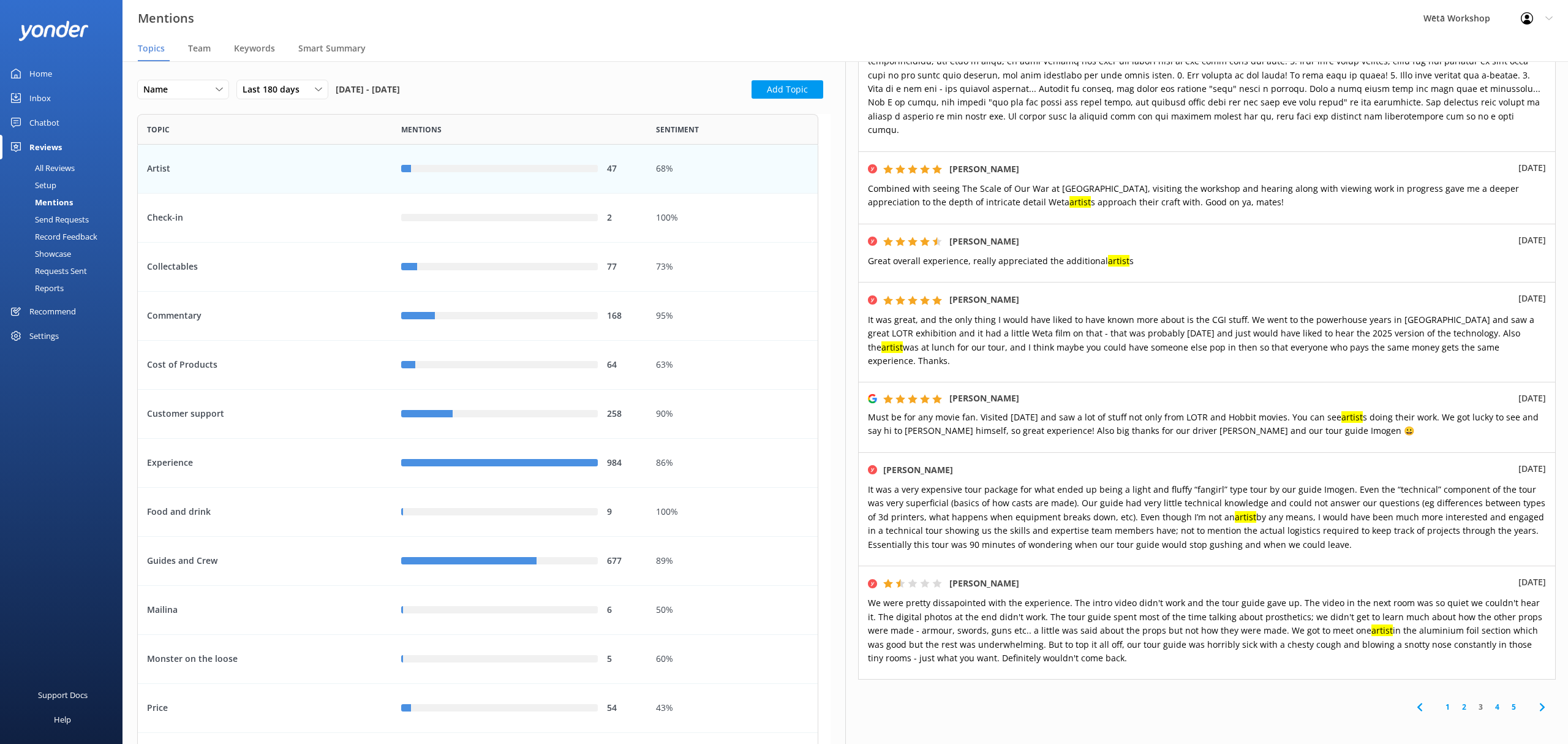
click at [1489, 701] on link "4" at bounding box center [1496, 706] width 16 height 12
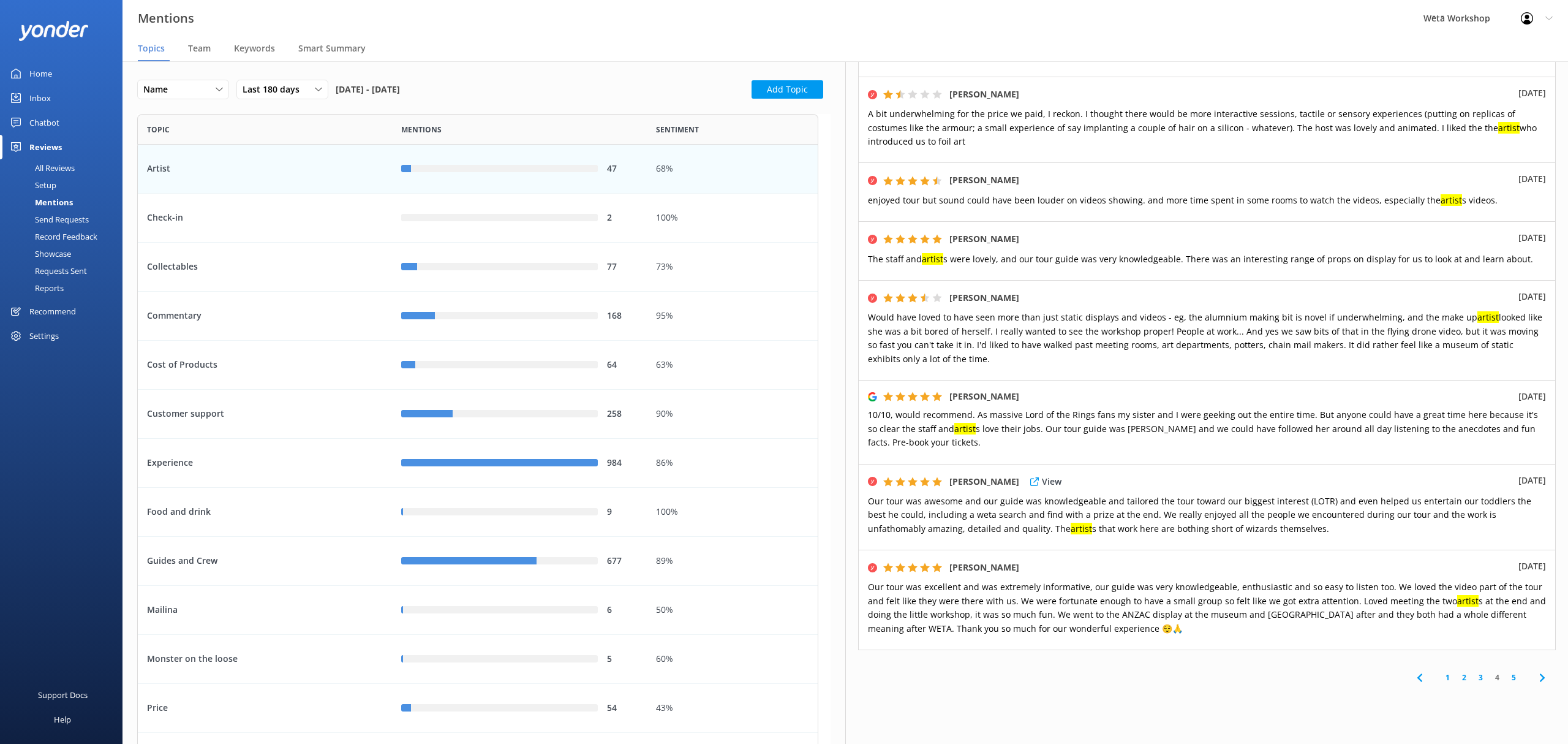
scroll to position [489, 0]
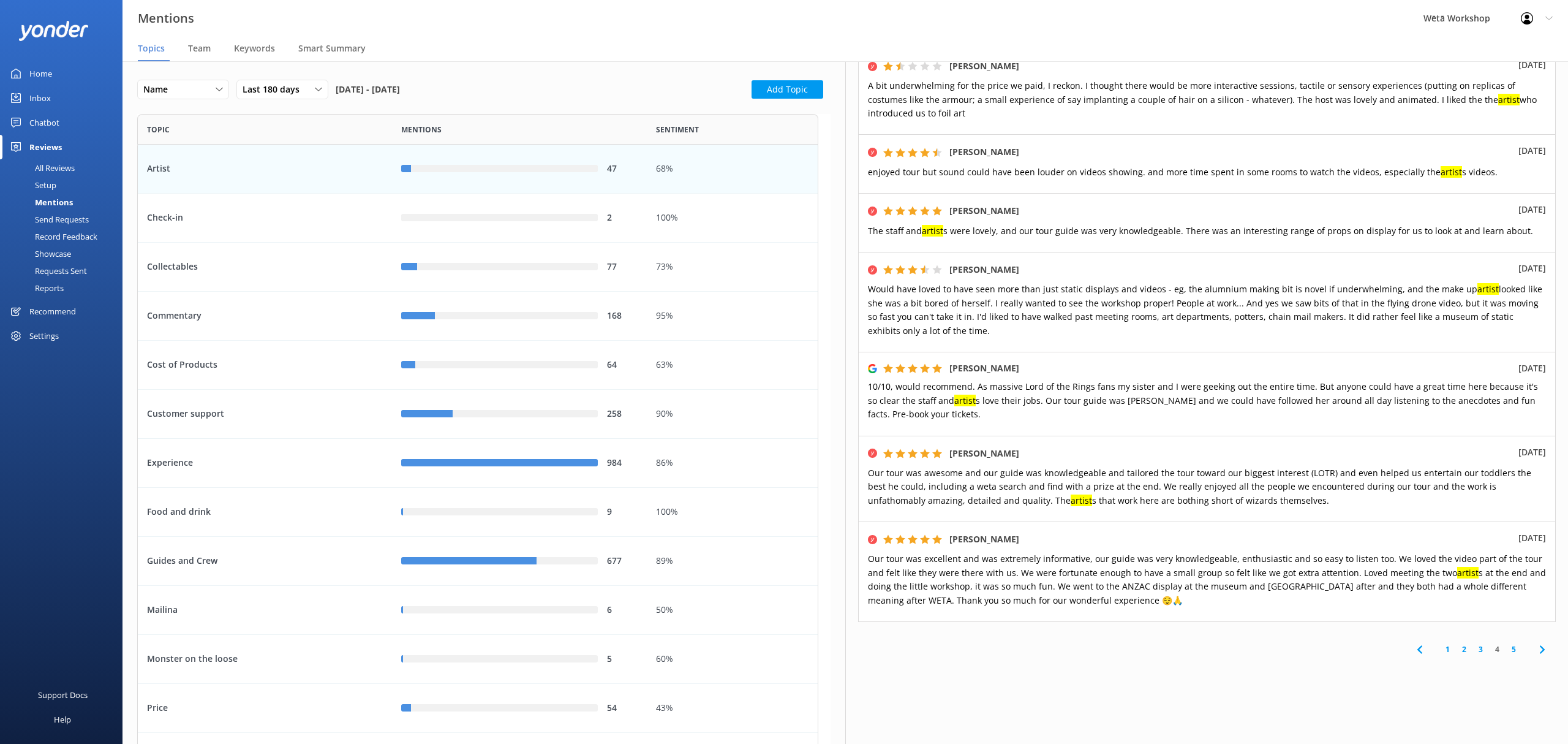
click at [1506, 643] on link "5" at bounding box center [1513, 648] width 16 height 12
